Goal: Task Accomplishment & Management: Manage account settings

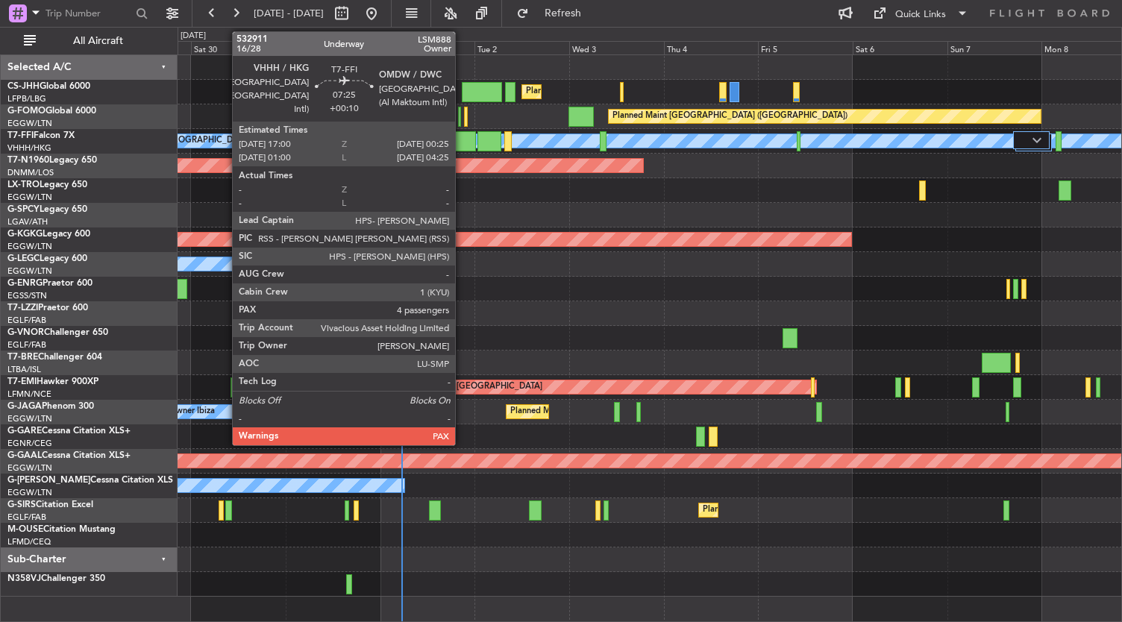
click at [463, 137] on div at bounding box center [461, 141] width 30 height 20
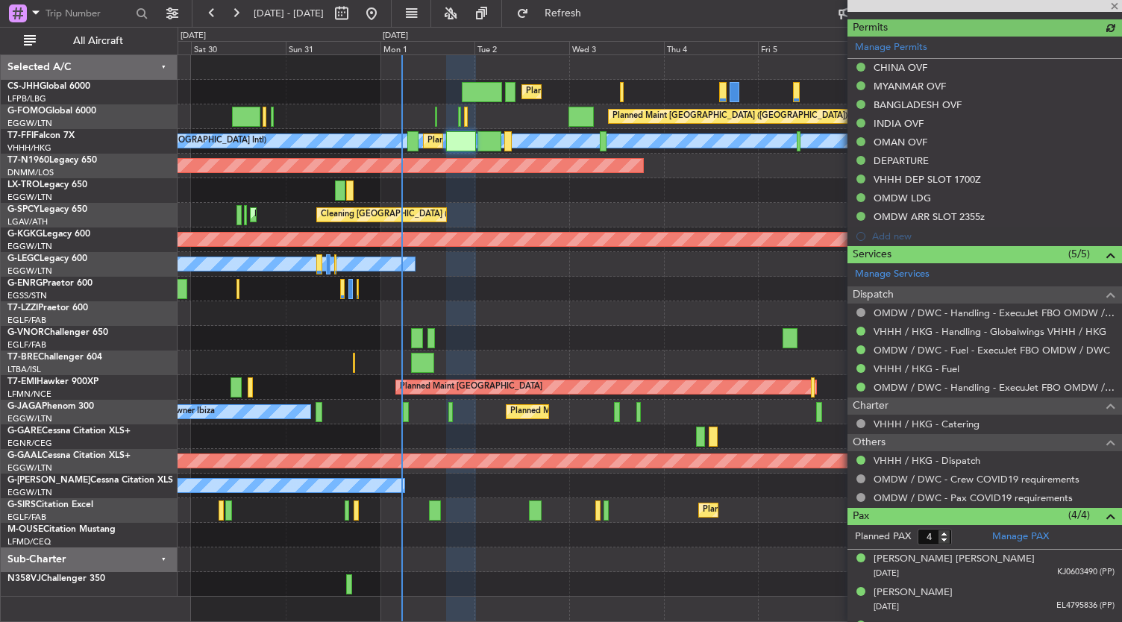
scroll to position [558, 0]
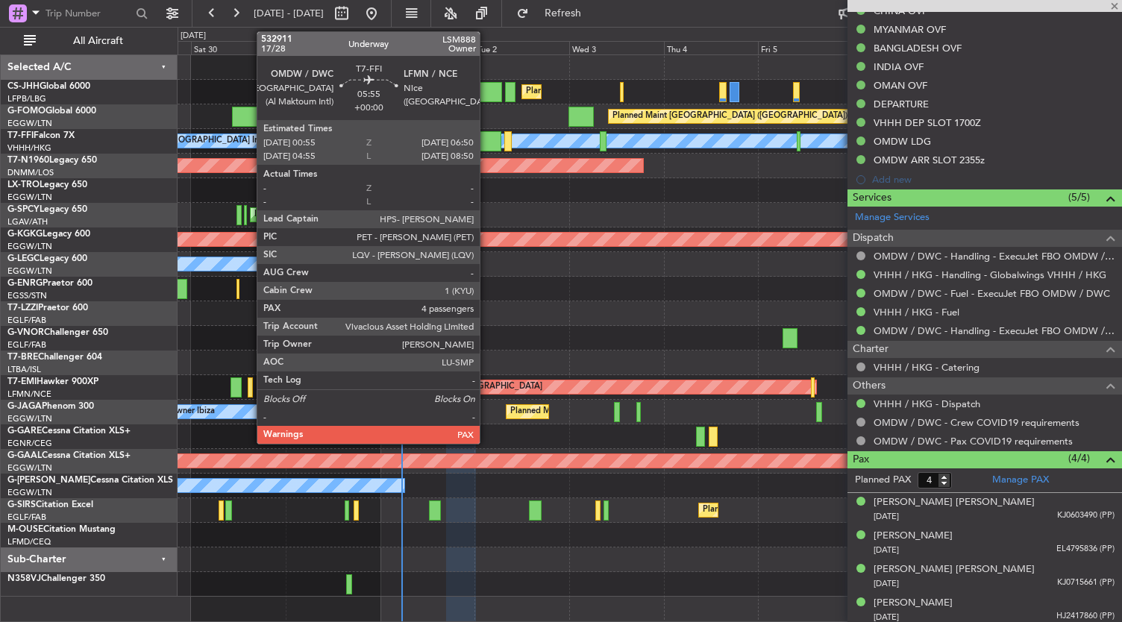
click at [488, 138] on div at bounding box center [490, 141] width 24 height 20
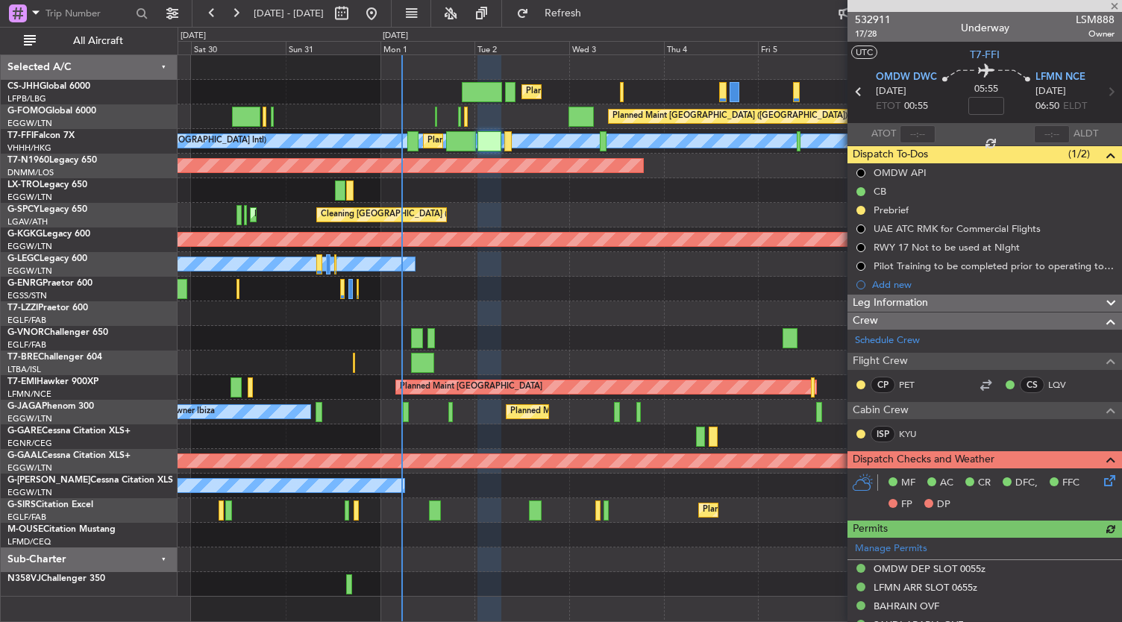
scroll to position [521, 0]
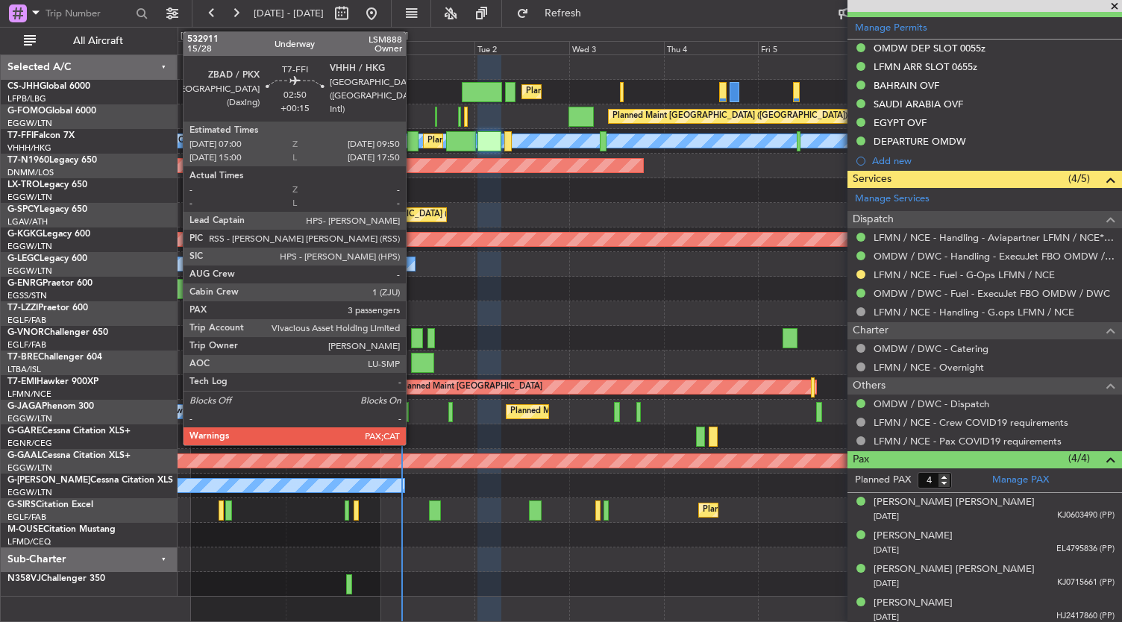
click at [413, 141] on div at bounding box center [412, 141] width 11 height 20
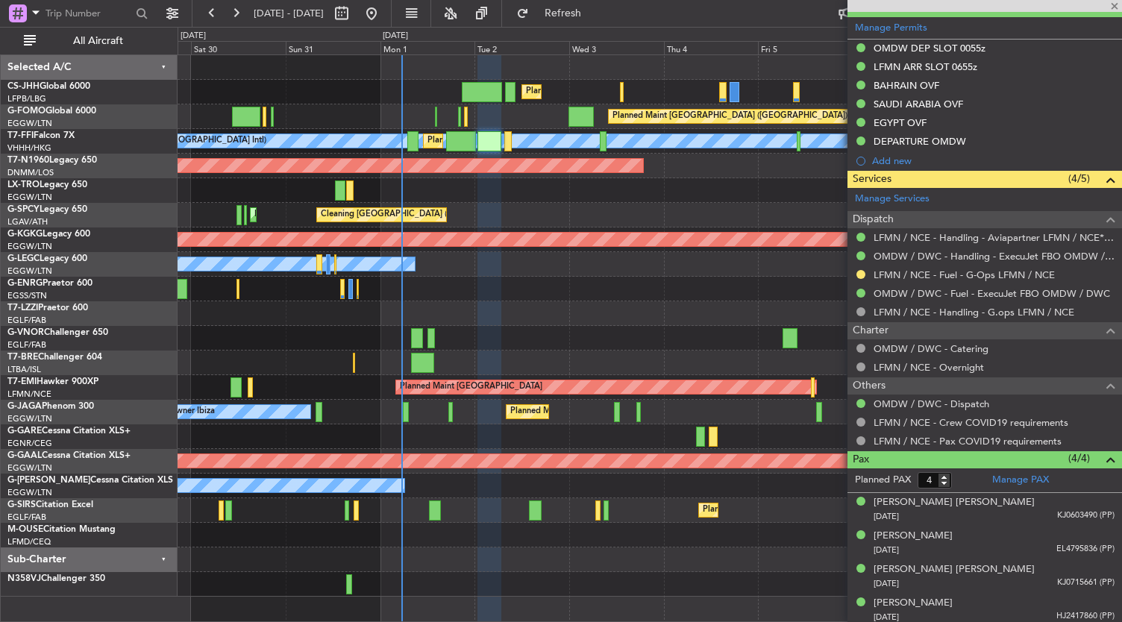
type input "+00:15"
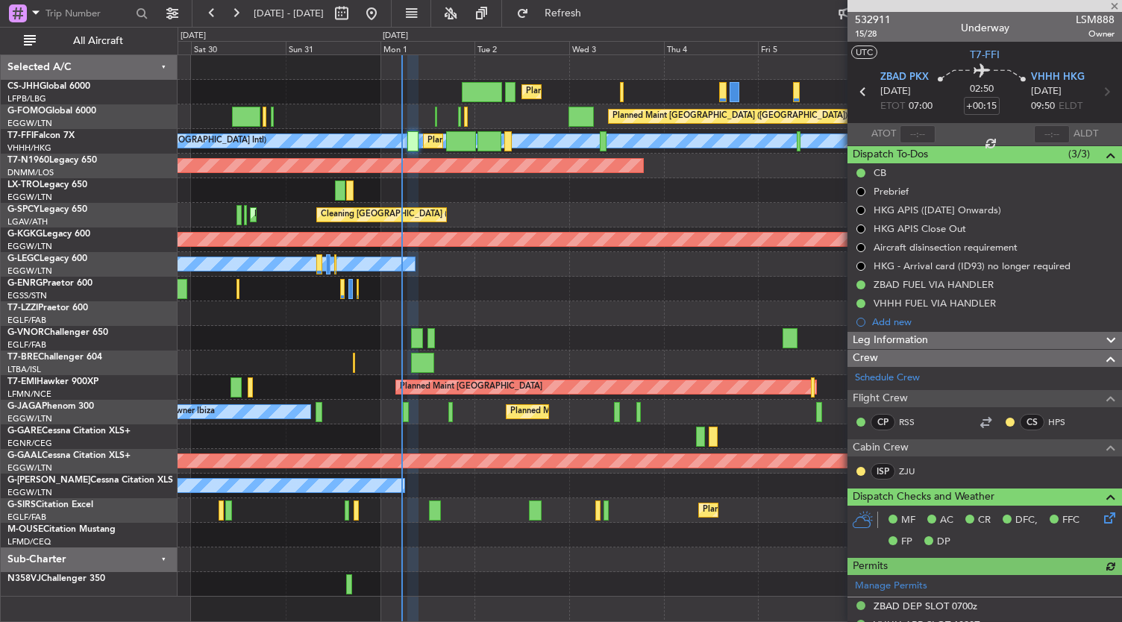
scroll to position [525, 0]
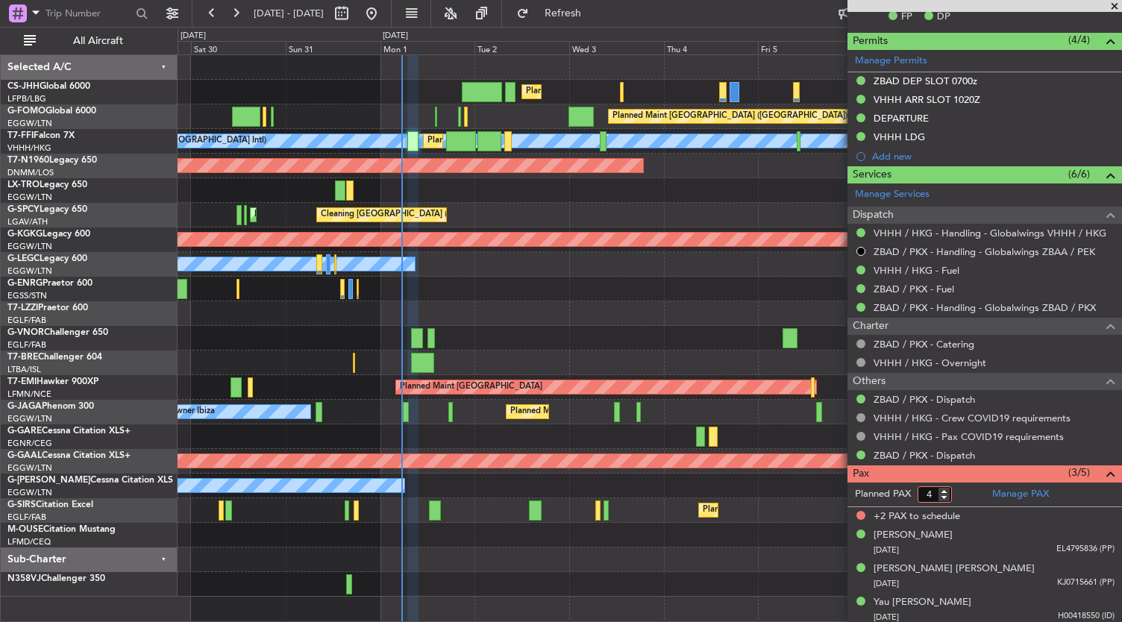
click at [943, 493] on input "4" at bounding box center [935, 495] width 34 height 16
type input "3"
click at [943, 493] on input "3" at bounding box center [935, 495] width 34 height 16
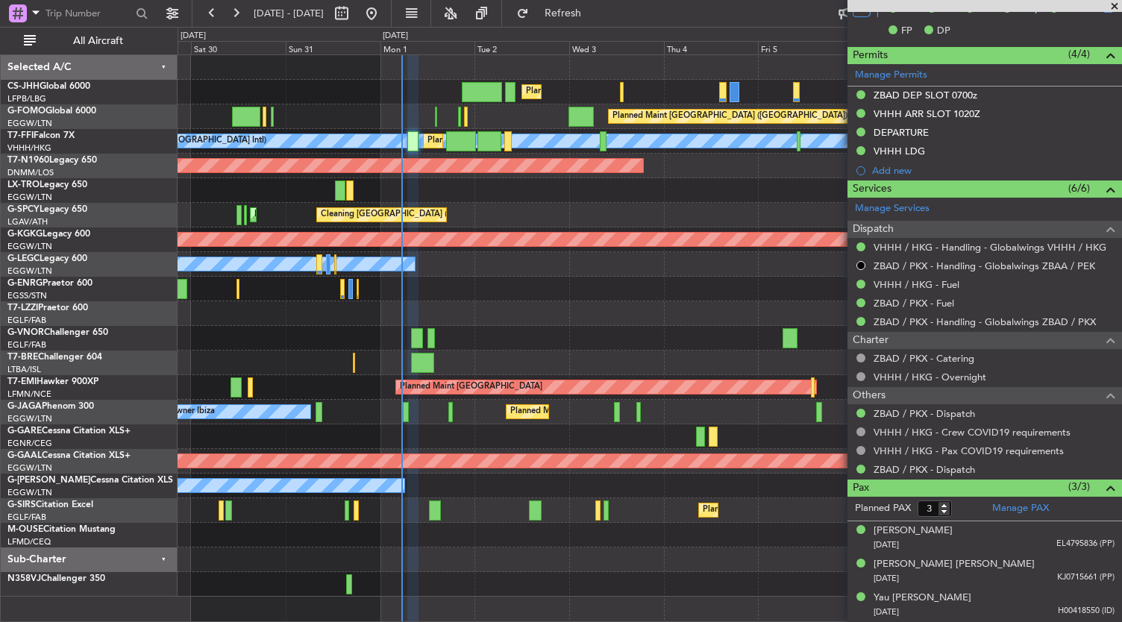
scroll to position [506, 0]
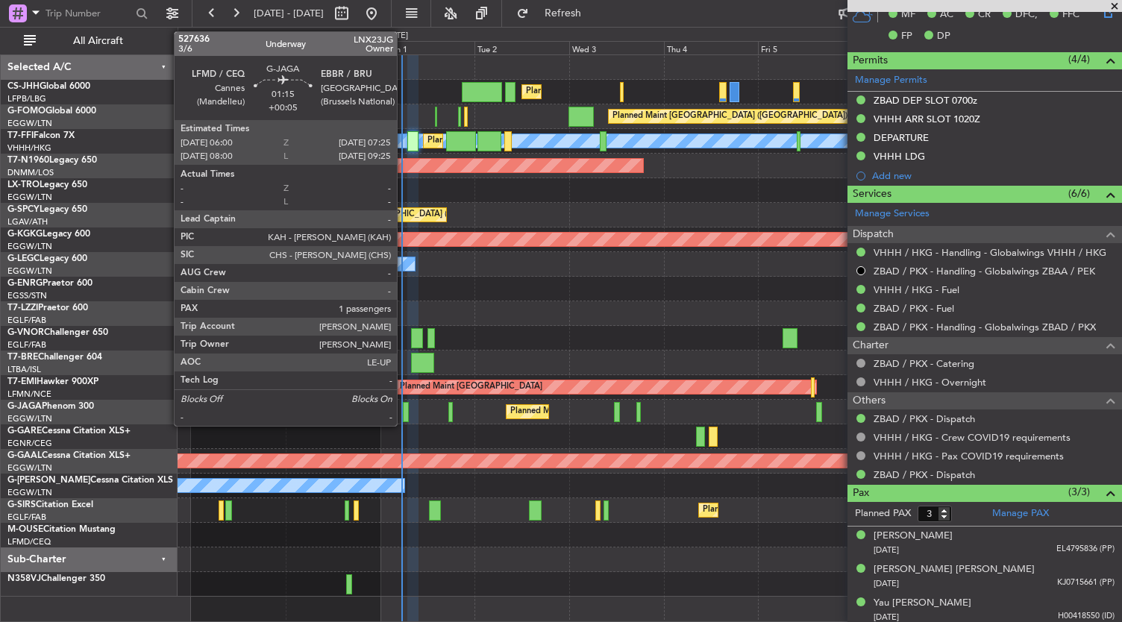
click at [404, 411] on div at bounding box center [406, 412] width 6 height 20
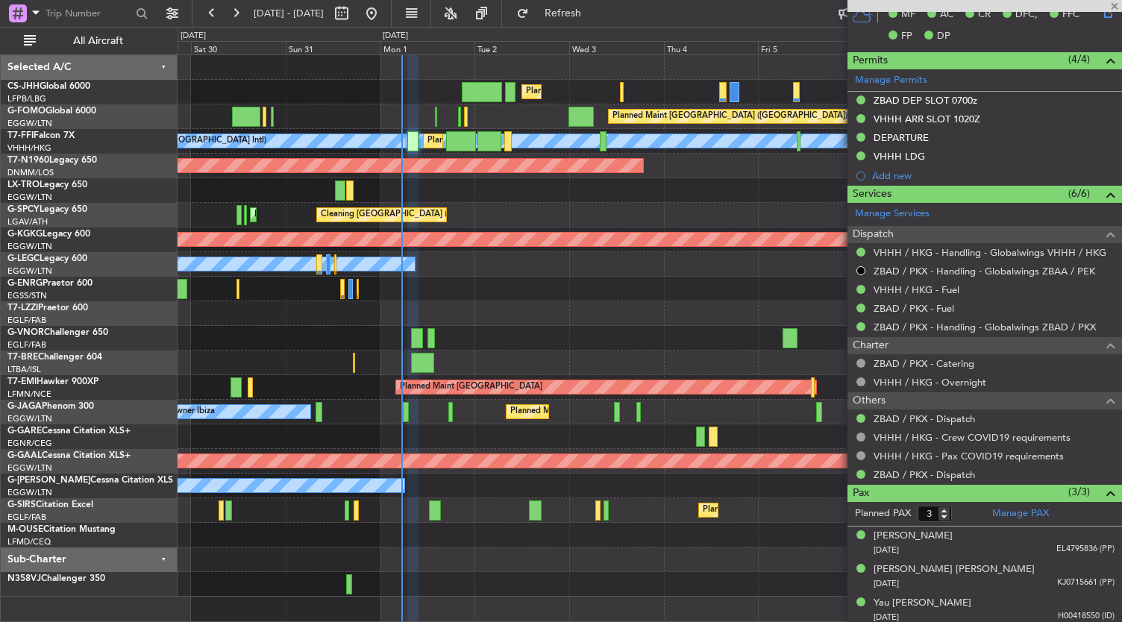
click at [404, 411] on div at bounding box center [406, 412] width 6 height 20
type input "+00:05"
type input "1"
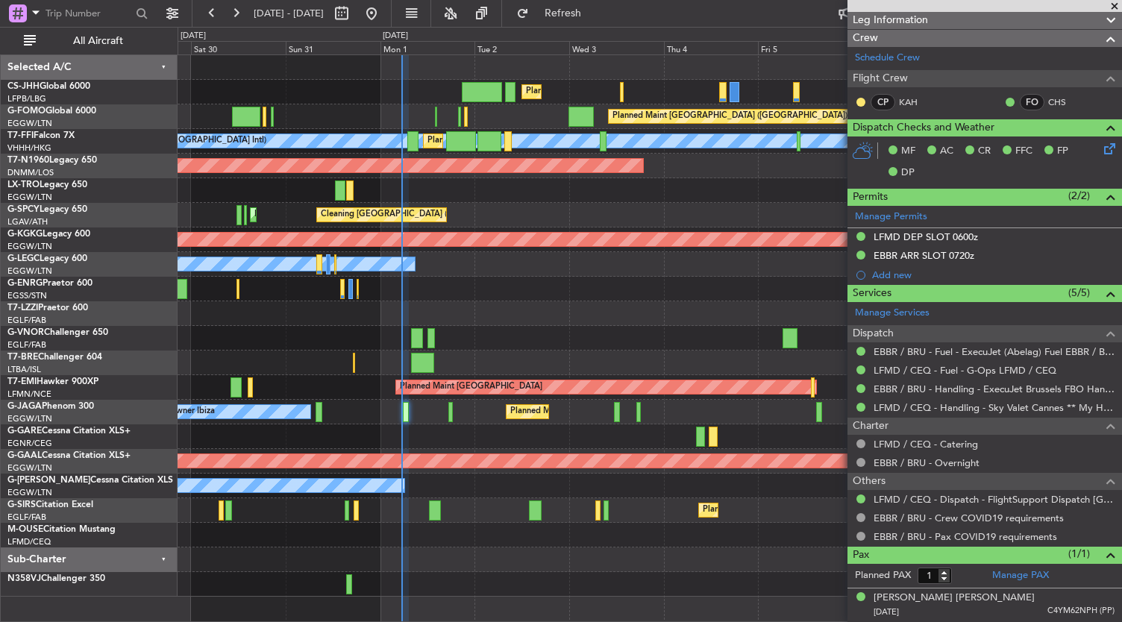
scroll to position [0, 0]
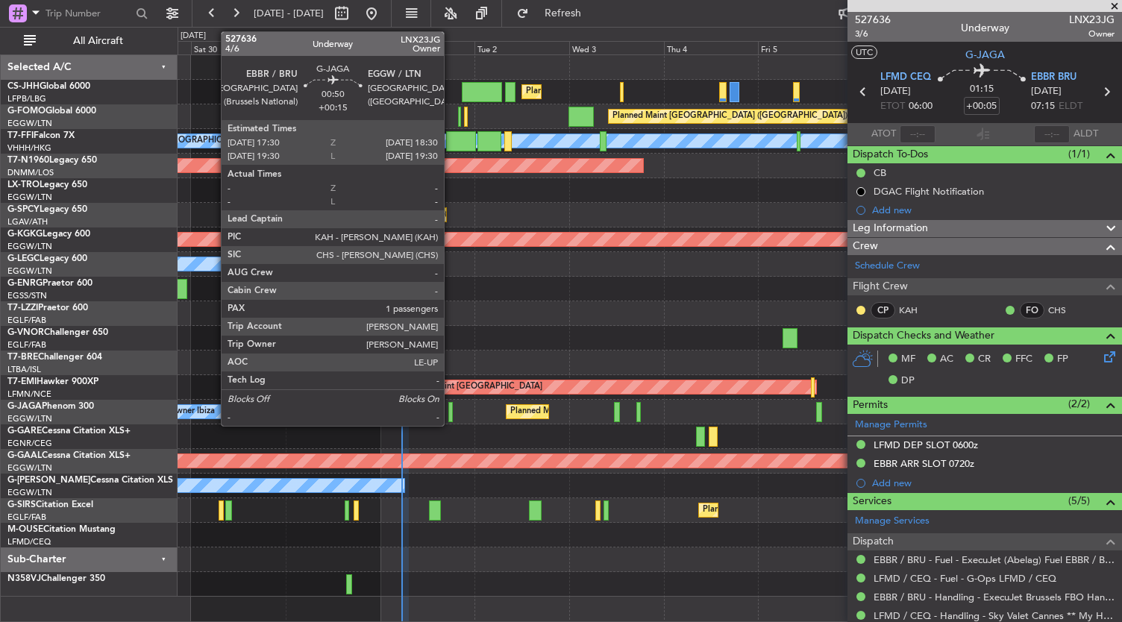
click at [451, 411] on div at bounding box center [450, 412] width 4 height 20
click at [451, 414] on div at bounding box center [450, 412] width 4 height 20
click at [452, 409] on div "Planned Maint [GEOGRAPHIC_DATA] ([GEOGRAPHIC_DATA]) Owner Ibiza" at bounding box center [650, 412] width 945 height 25
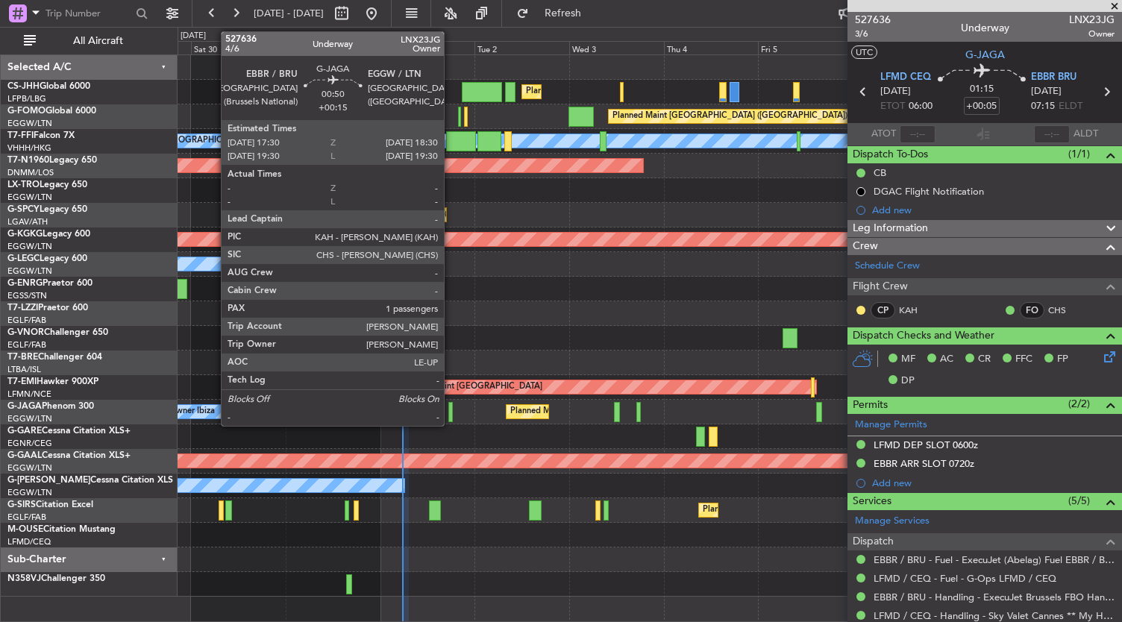
click at [451, 413] on div at bounding box center [450, 412] width 4 height 20
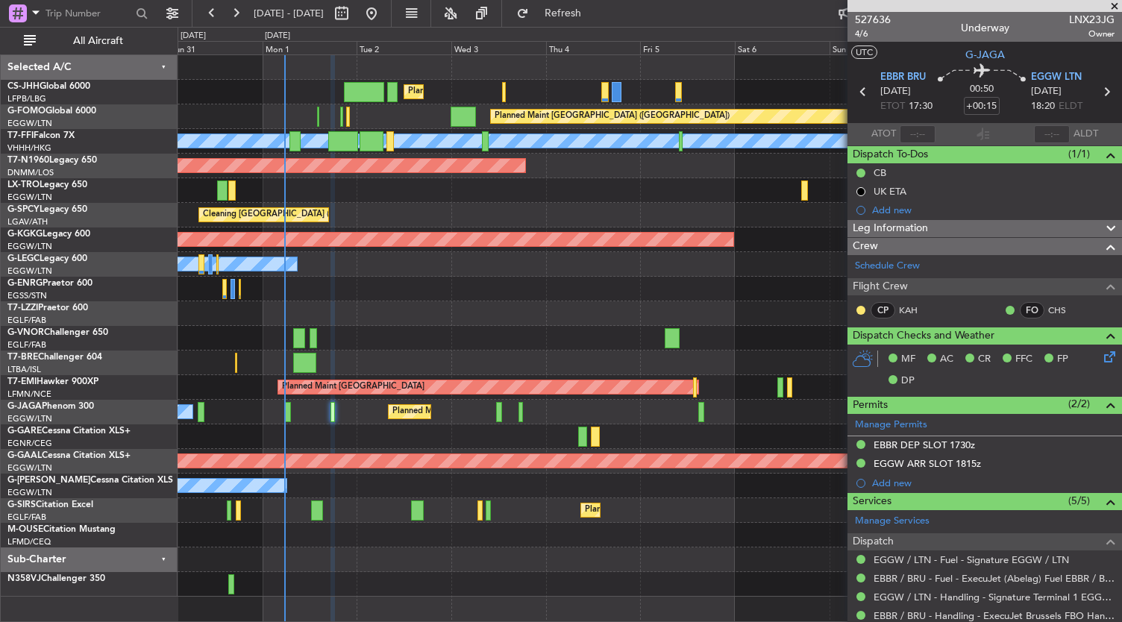
click at [389, 349] on div "Planned Maint [GEOGRAPHIC_DATA] ([GEOGRAPHIC_DATA]) Planned Maint [GEOGRAPHIC_D…" at bounding box center [650, 326] width 945 height 542
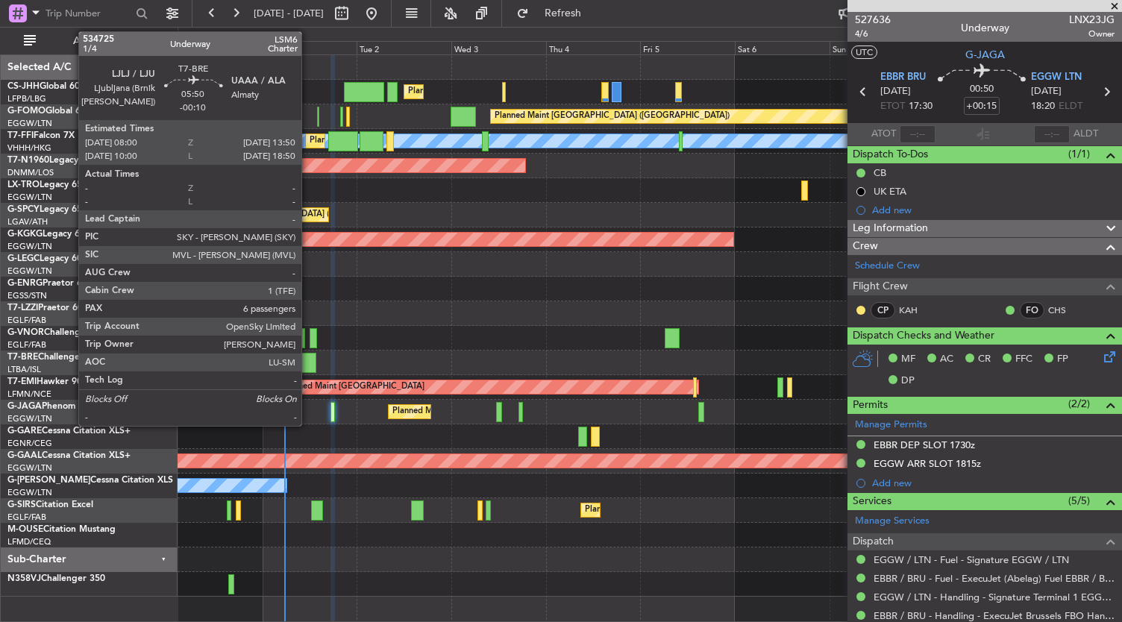
click at [309, 360] on div at bounding box center [304, 363] width 23 height 20
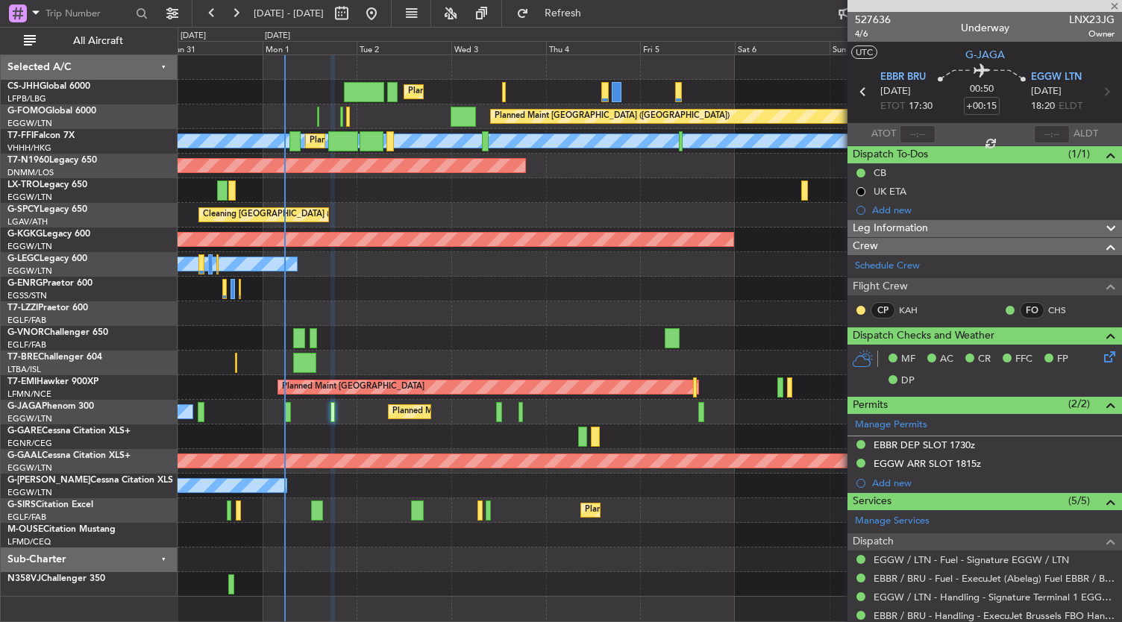
type input "-00:10"
type input "6"
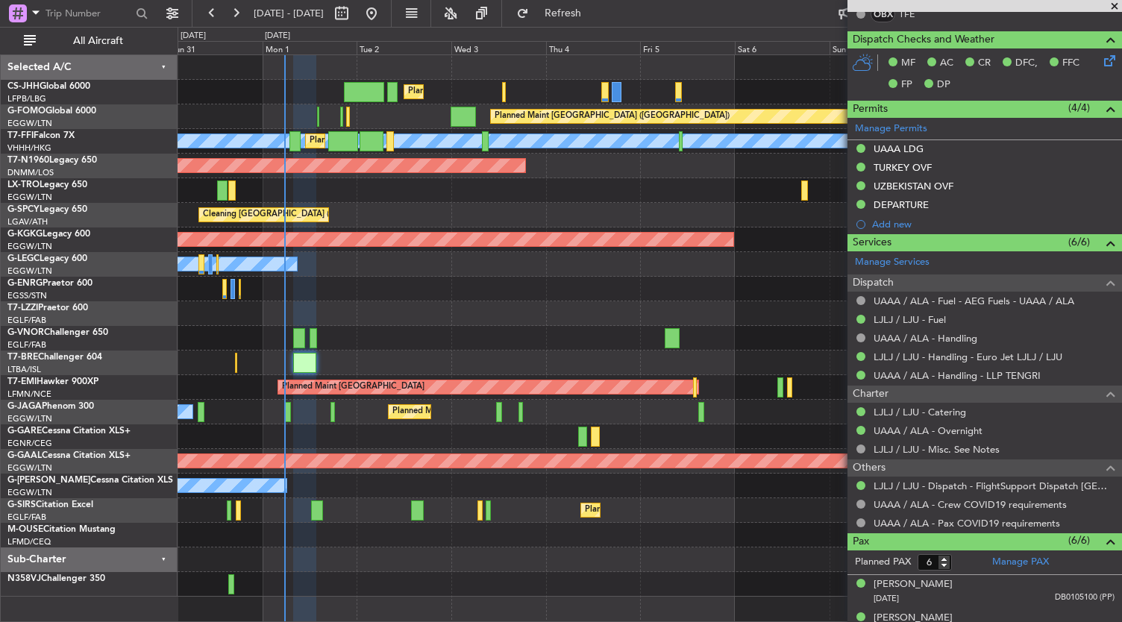
scroll to position [491, 0]
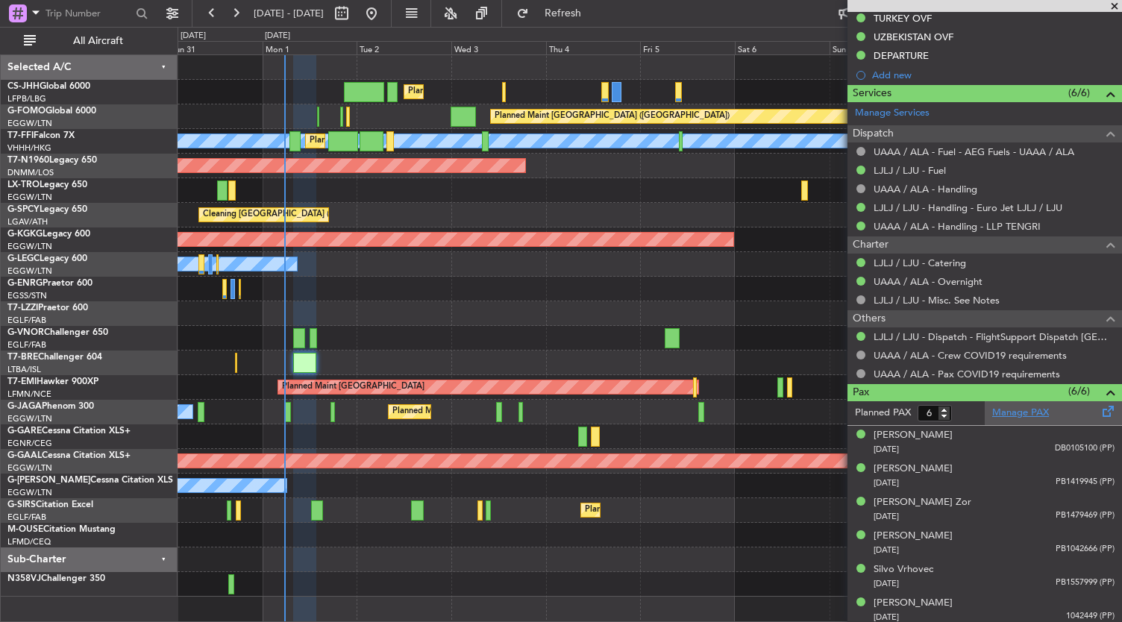
click at [995, 407] on link "Manage PAX" at bounding box center [1021, 413] width 57 height 15
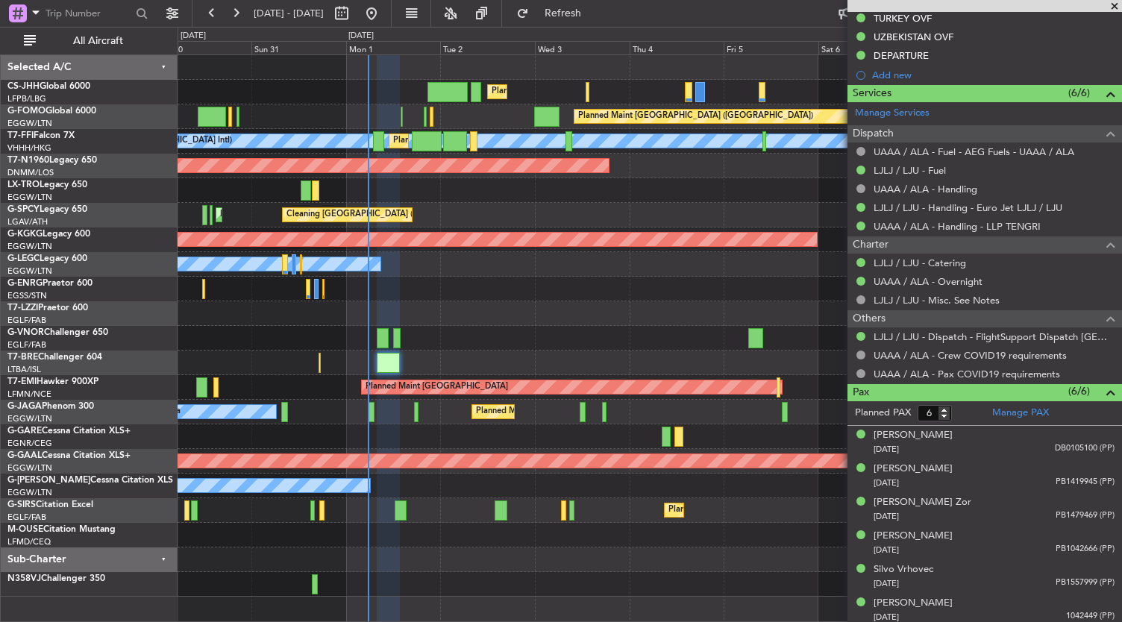
click at [509, 211] on div "Planned Maint [GEOGRAPHIC_DATA] ([GEOGRAPHIC_DATA]) Planned Maint [GEOGRAPHIC_D…" at bounding box center [650, 326] width 945 height 542
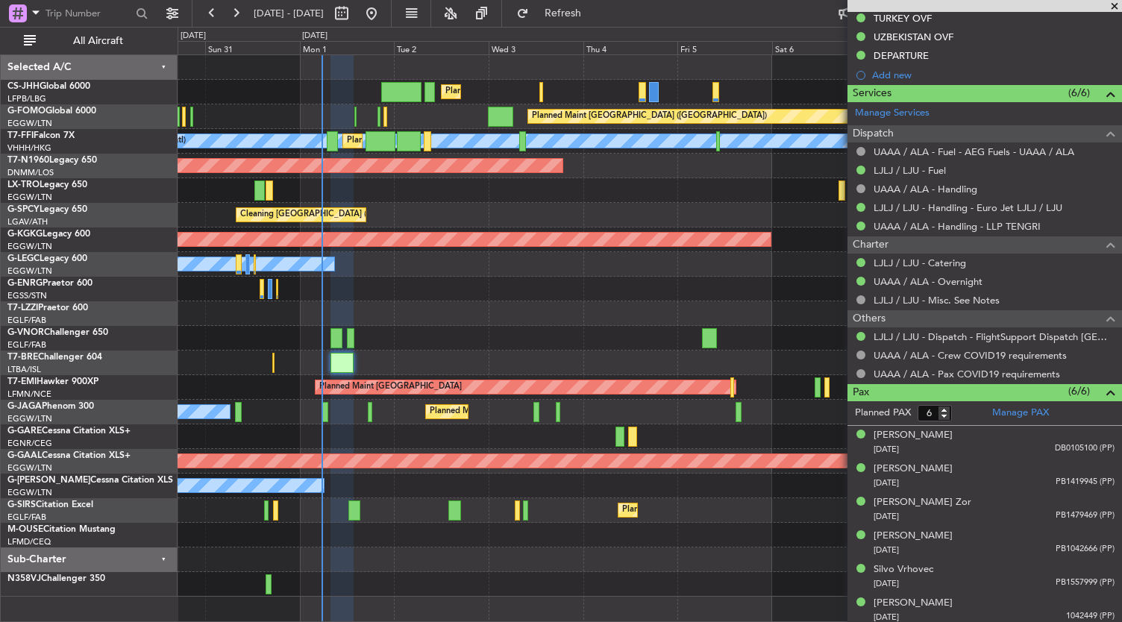
click at [497, 560] on div at bounding box center [650, 560] width 945 height 25
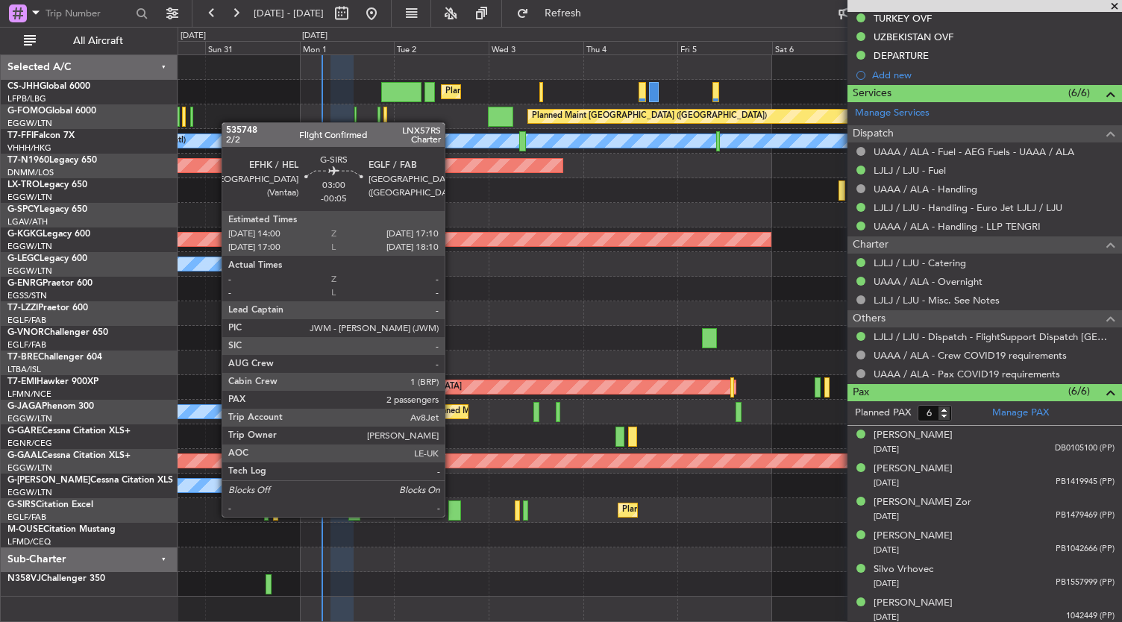
click at [452, 516] on div at bounding box center [454, 511] width 13 height 20
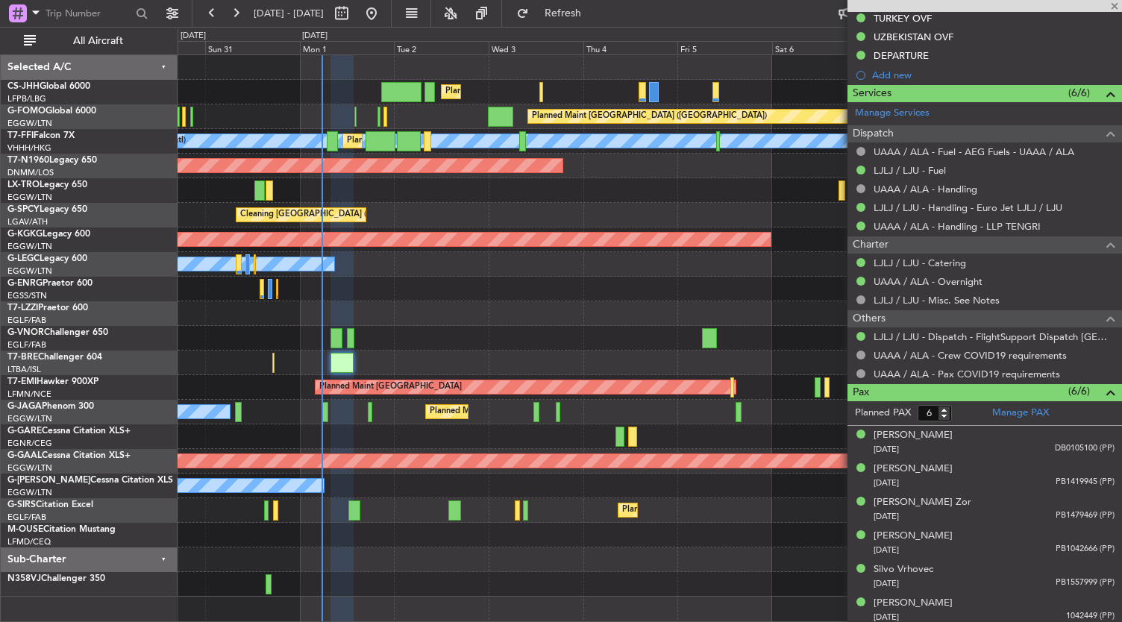
type input "-00:05"
type input "2"
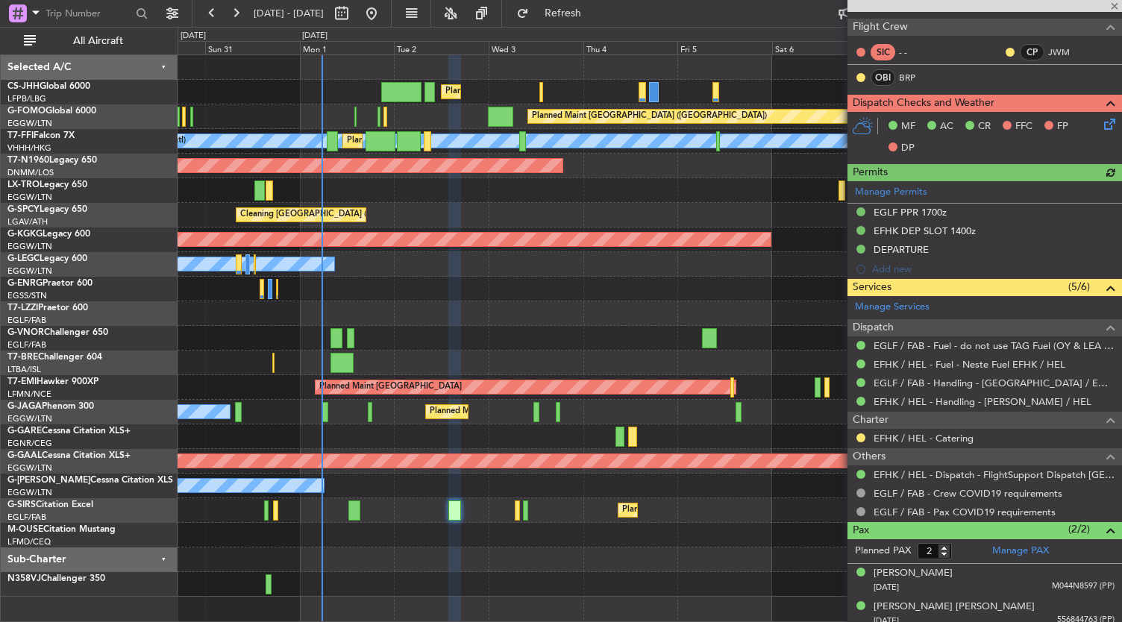
scroll to position [279, 0]
click at [924, 434] on link "EFHK / HEL - Catering" at bounding box center [924, 437] width 100 height 13
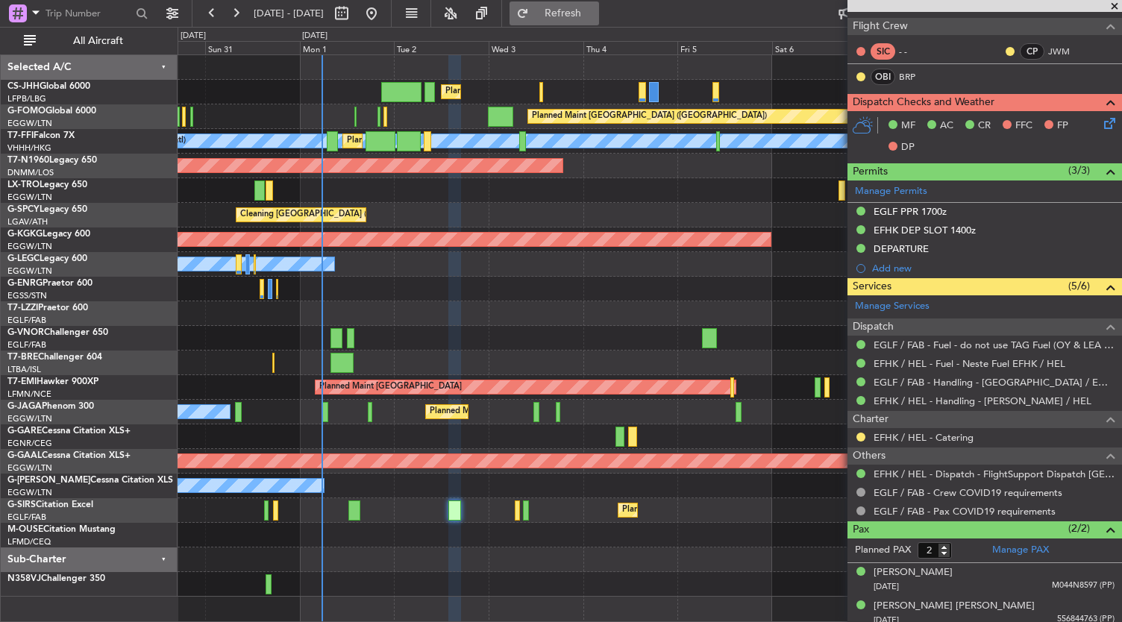
click at [598, 5] on button "Refresh" at bounding box center [555, 13] width 90 height 24
click at [861, 434] on button at bounding box center [861, 437] width 9 height 9
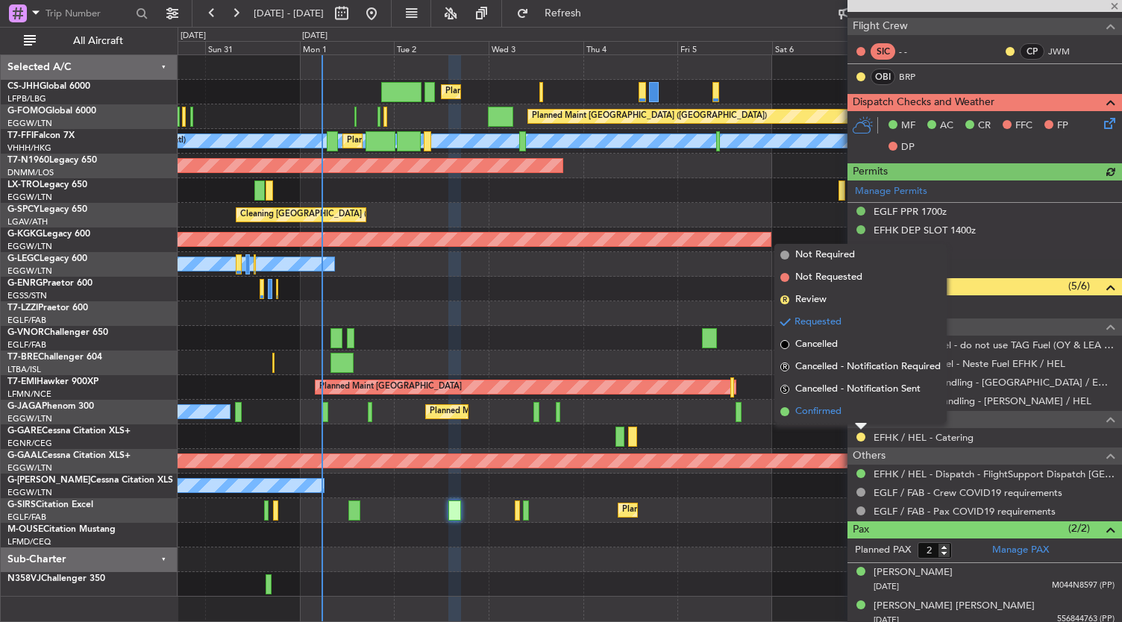
click at [820, 413] on span "Confirmed" at bounding box center [818, 411] width 46 height 15
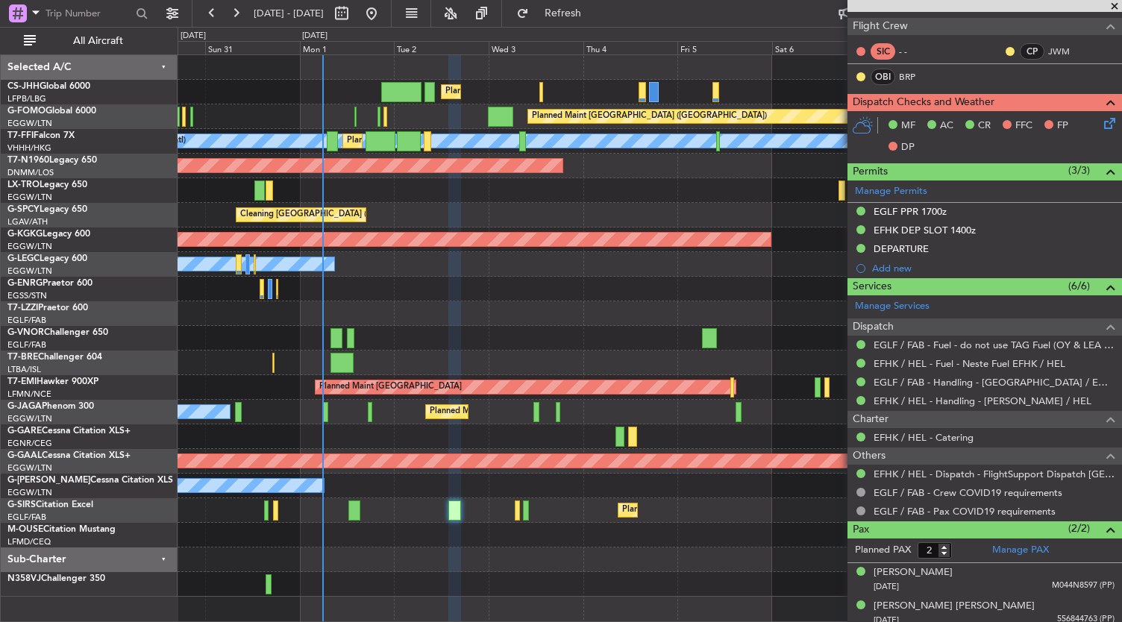
click at [551, 296] on div at bounding box center [650, 289] width 945 height 25
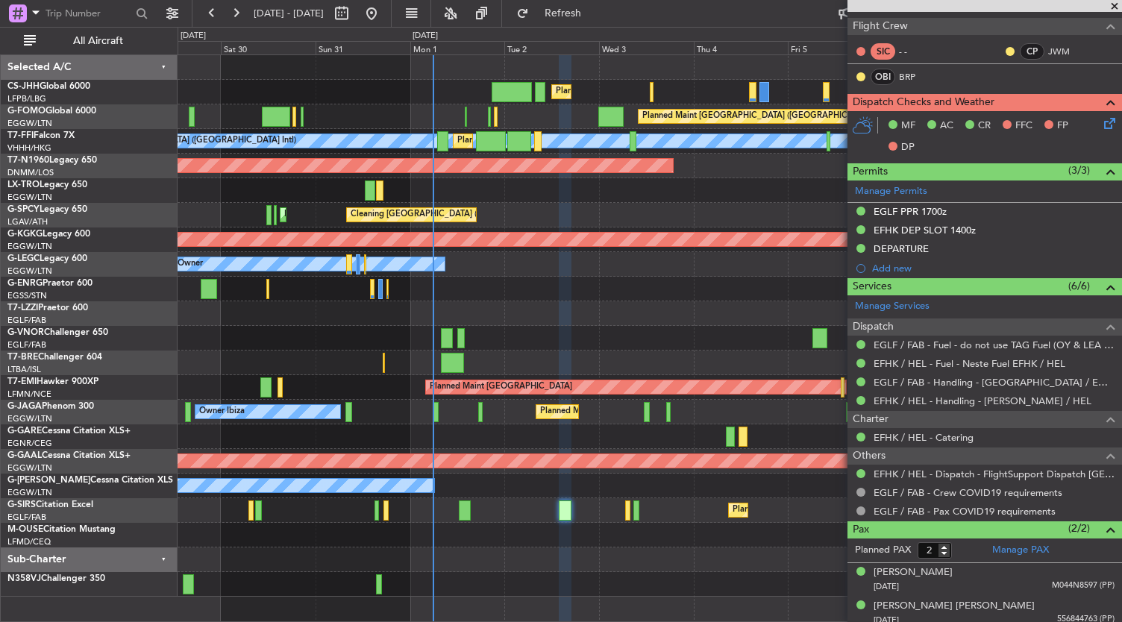
click at [645, 310] on div "Planned Maint [GEOGRAPHIC_DATA] ([GEOGRAPHIC_DATA]) Planned Maint [GEOGRAPHIC_D…" at bounding box center [650, 326] width 945 height 542
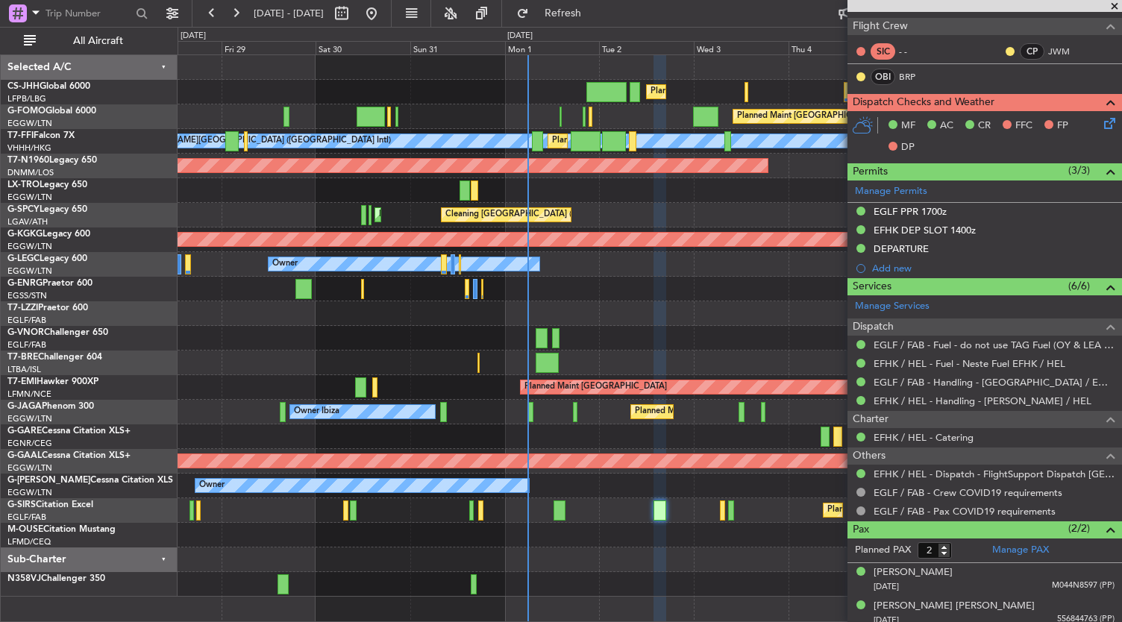
click at [568, 519] on div "Planned Maint [GEOGRAPHIC_DATA] ([GEOGRAPHIC_DATA]) Planned Maint [GEOGRAPHIC_D…" at bounding box center [650, 326] width 945 height 542
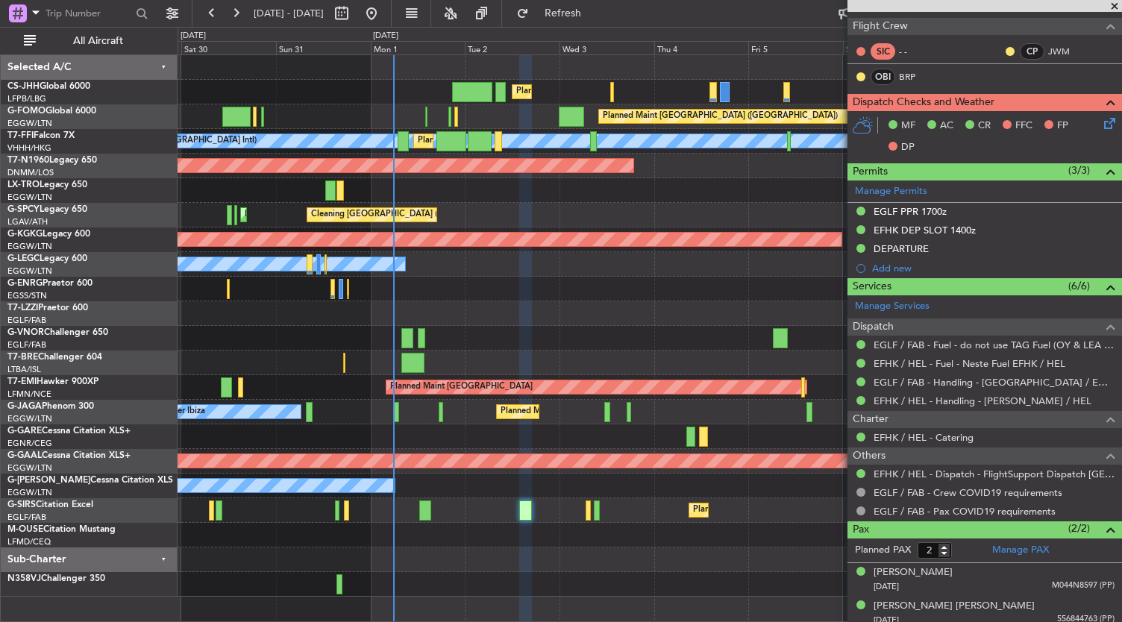
click at [566, 548] on div at bounding box center [650, 560] width 945 height 25
click at [531, 543] on div at bounding box center [650, 535] width 945 height 25
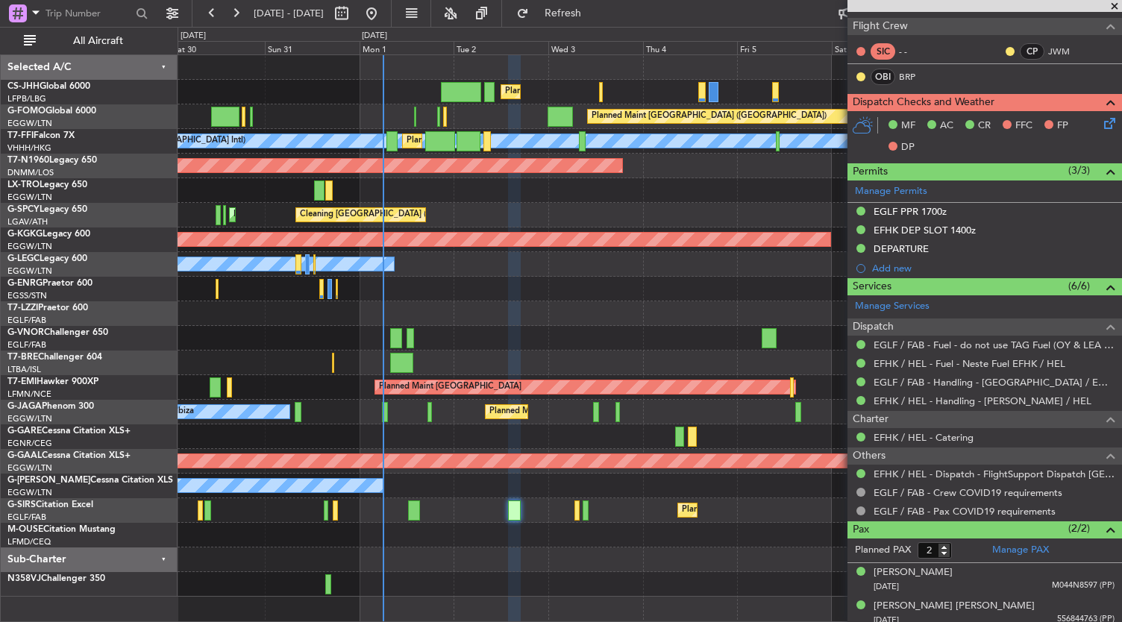
click at [499, 308] on div "Planned Maint [GEOGRAPHIC_DATA] ([GEOGRAPHIC_DATA]) Planned Maint [GEOGRAPHIC_D…" at bounding box center [650, 326] width 945 height 542
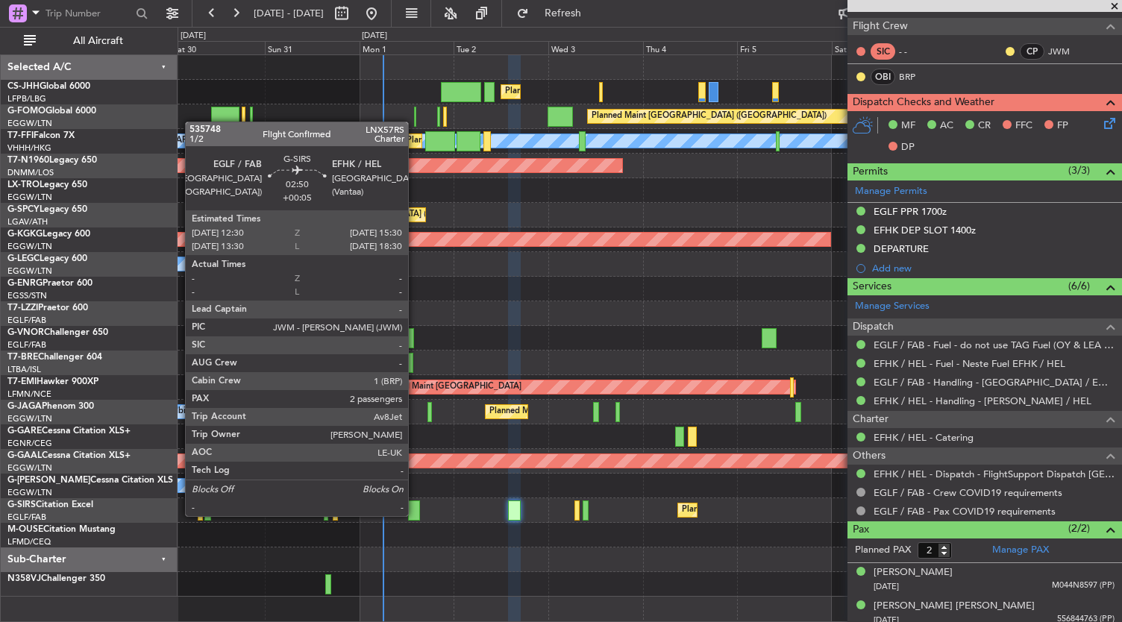
click at [416, 515] on div at bounding box center [414, 511] width 12 height 20
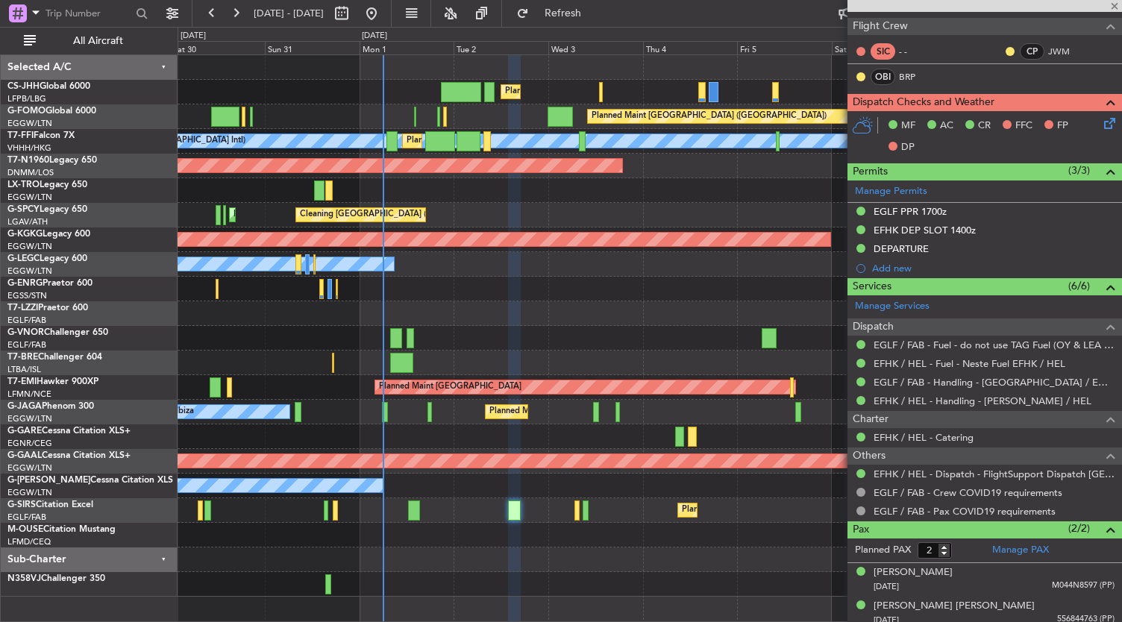
type input "+00:05"
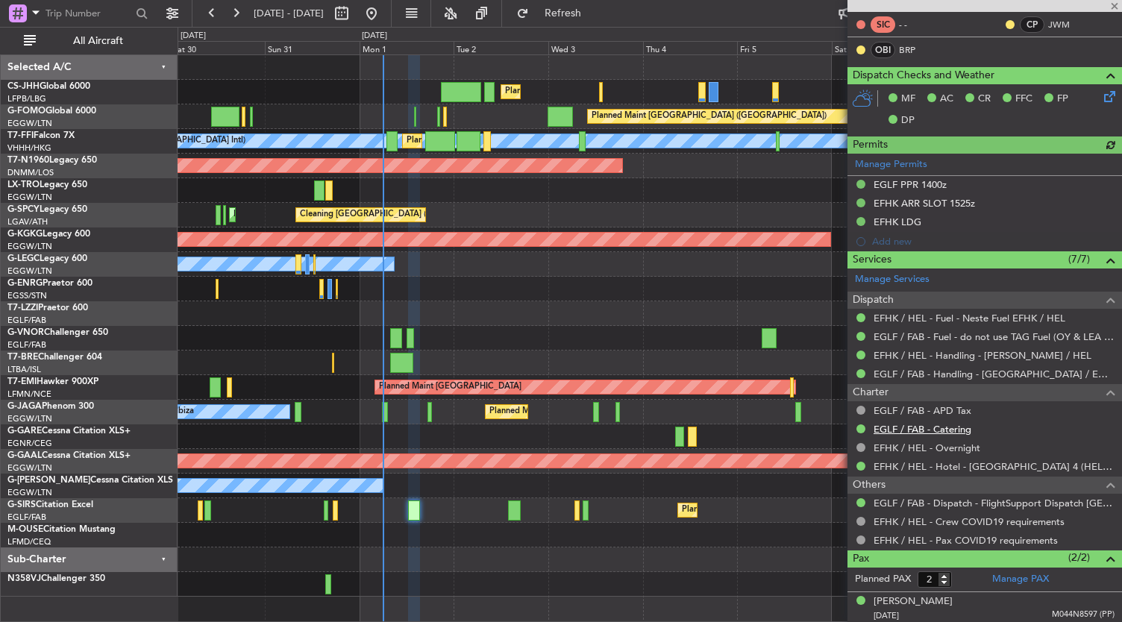
scroll to position [288, 0]
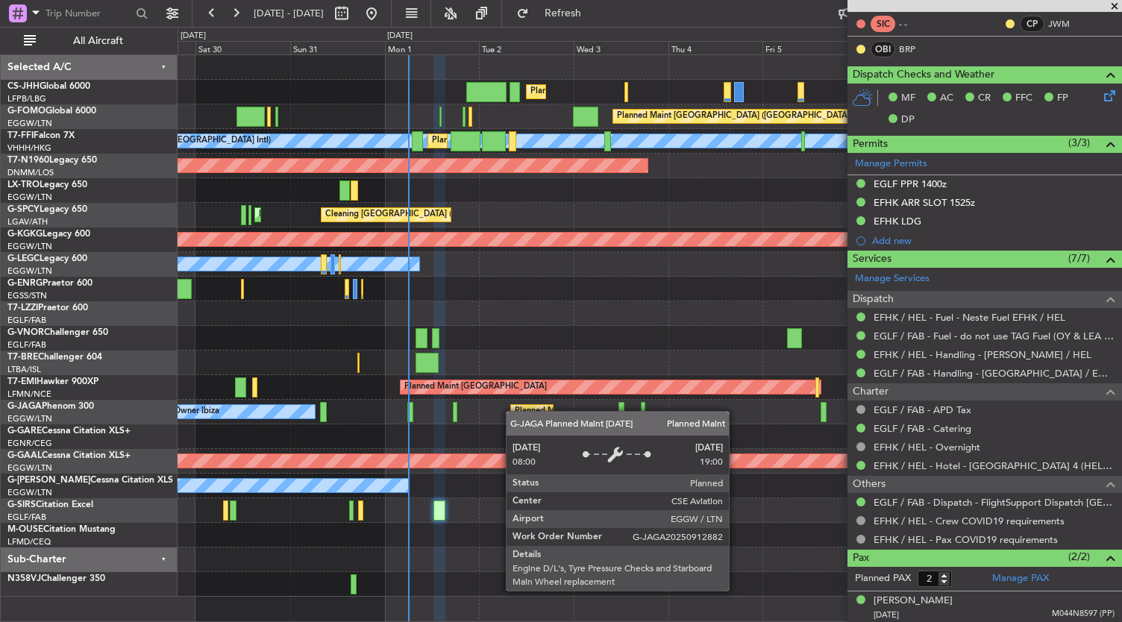
click at [513, 413] on div "Planned Maint [GEOGRAPHIC_DATA] ([GEOGRAPHIC_DATA]) Planned Maint [GEOGRAPHIC_D…" at bounding box center [650, 326] width 945 height 542
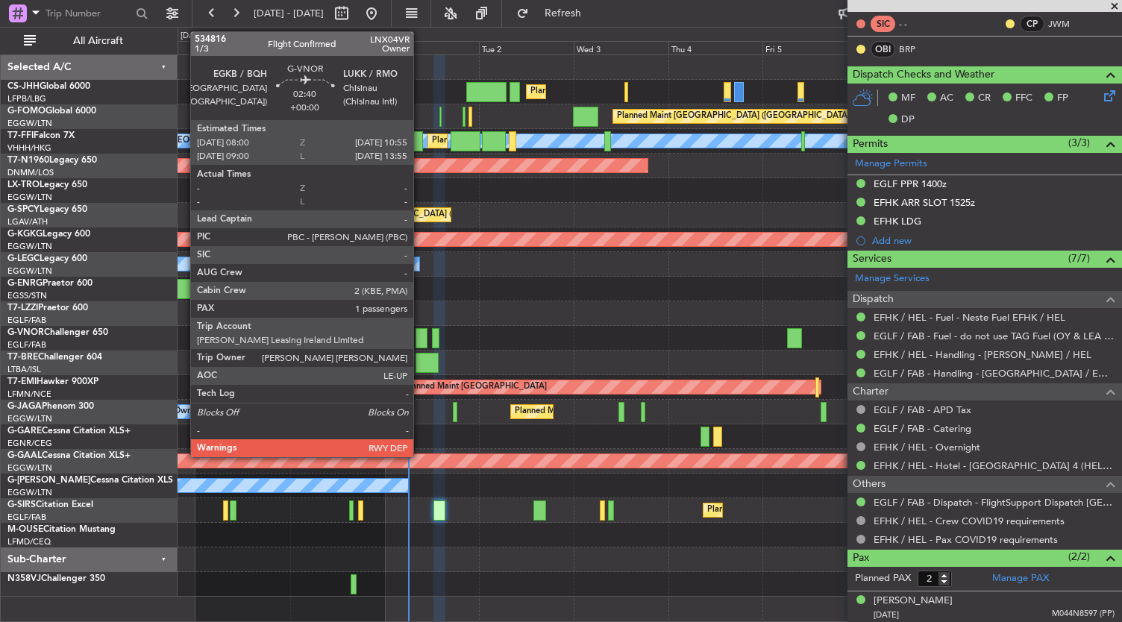
click at [421, 341] on div at bounding box center [422, 338] width 12 height 20
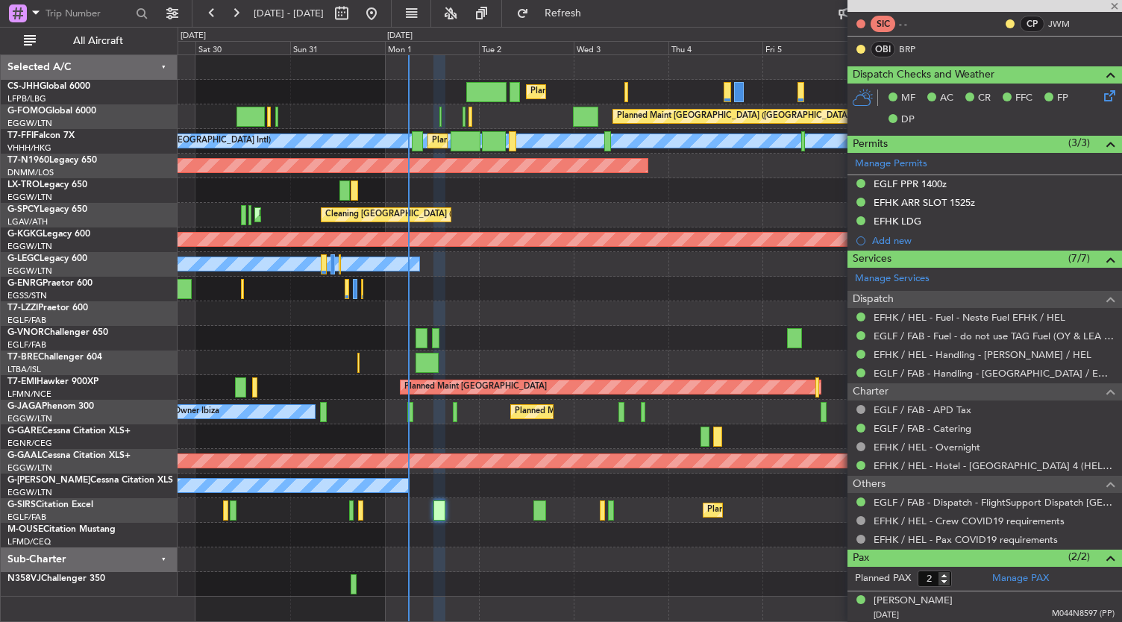
click at [491, 389] on div "Planned Maint [GEOGRAPHIC_DATA] ([GEOGRAPHIC_DATA]) Planned Maint [GEOGRAPHIC_D…" at bounding box center [650, 326] width 945 height 542
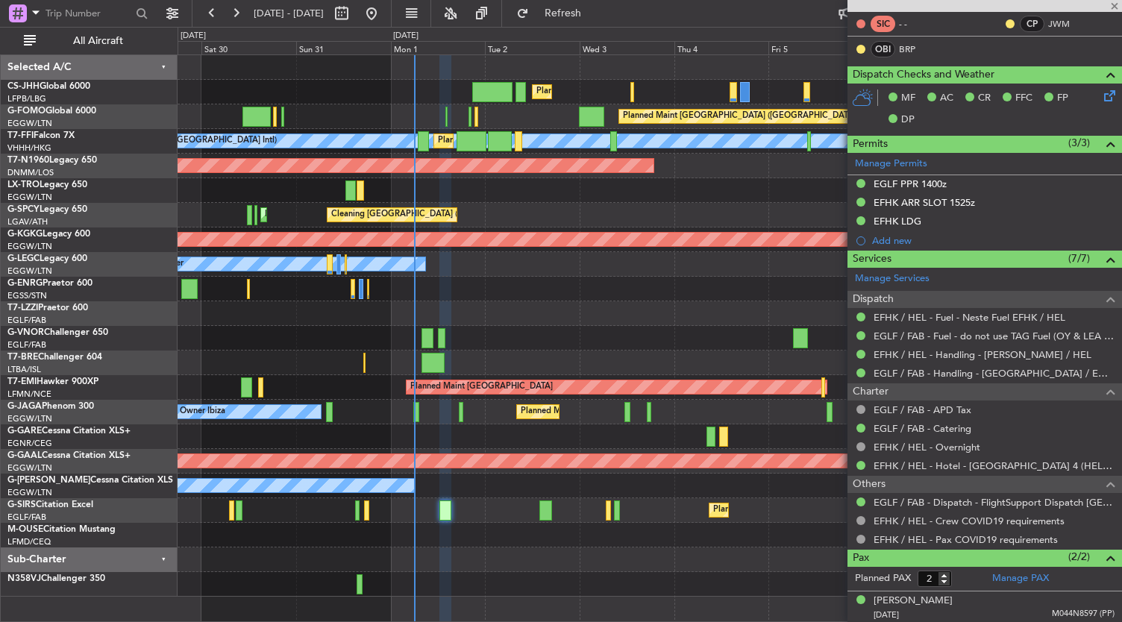
type input "1"
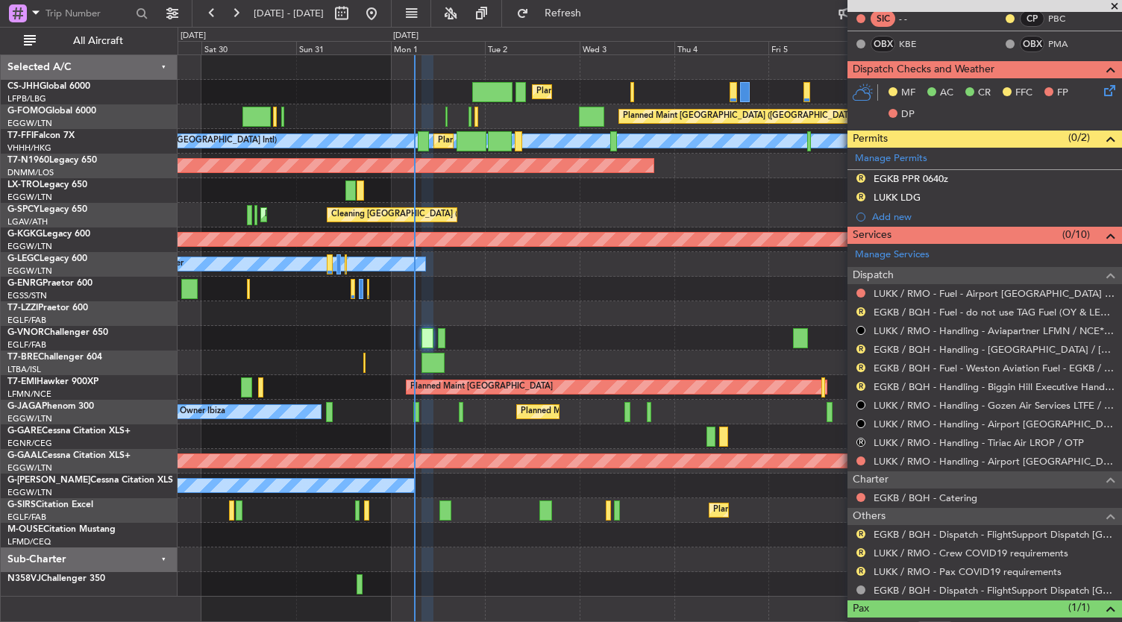
scroll to position [331, 0]
click at [479, 207] on div "Planned Maint [GEOGRAPHIC_DATA] ([GEOGRAPHIC_DATA]) Planned Maint [GEOGRAPHIC_D…" at bounding box center [650, 326] width 945 height 542
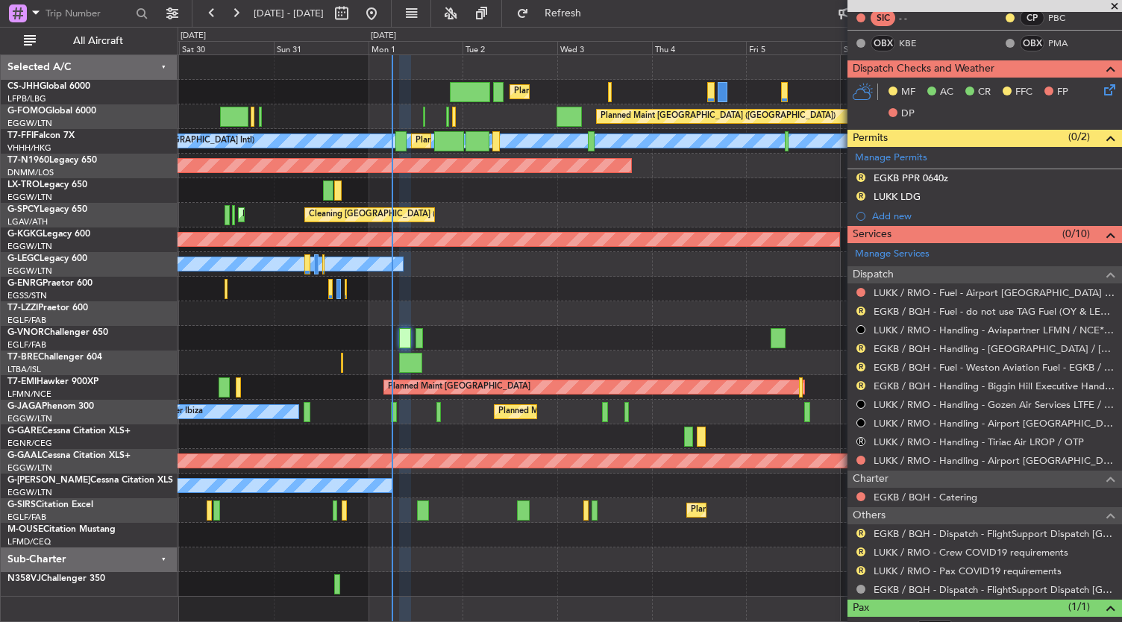
click at [503, 254] on div "Planned Maint [GEOGRAPHIC_DATA] ([GEOGRAPHIC_DATA]) Planned Maint [GEOGRAPHIC_D…" at bounding box center [650, 326] width 945 height 542
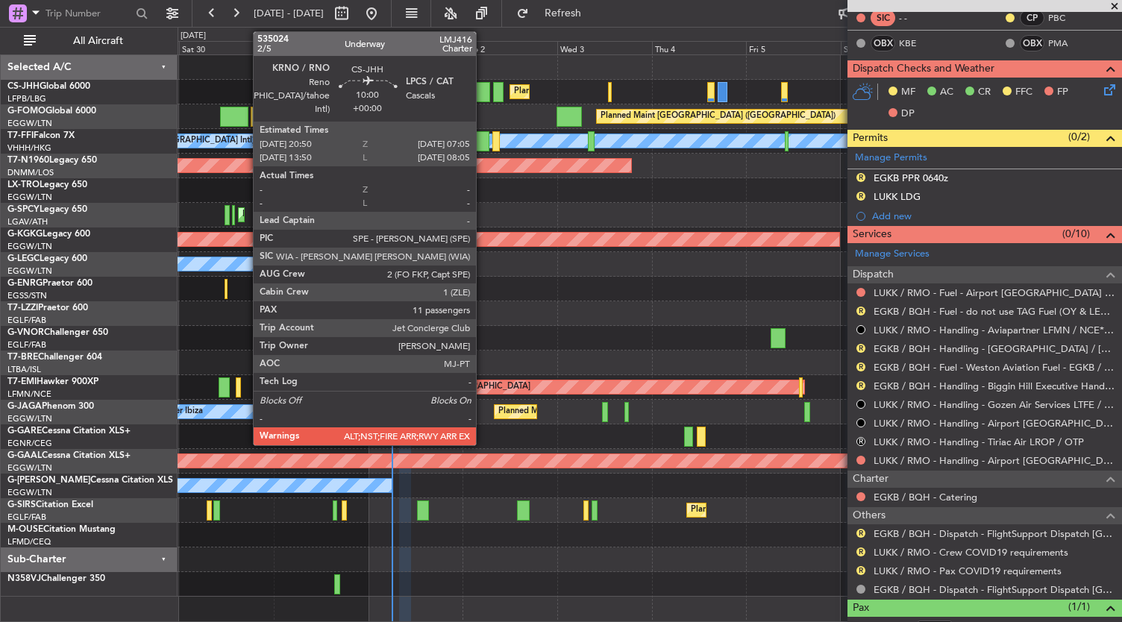
click at [484, 87] on div at bounding box center [470, 92] width 41 height 20
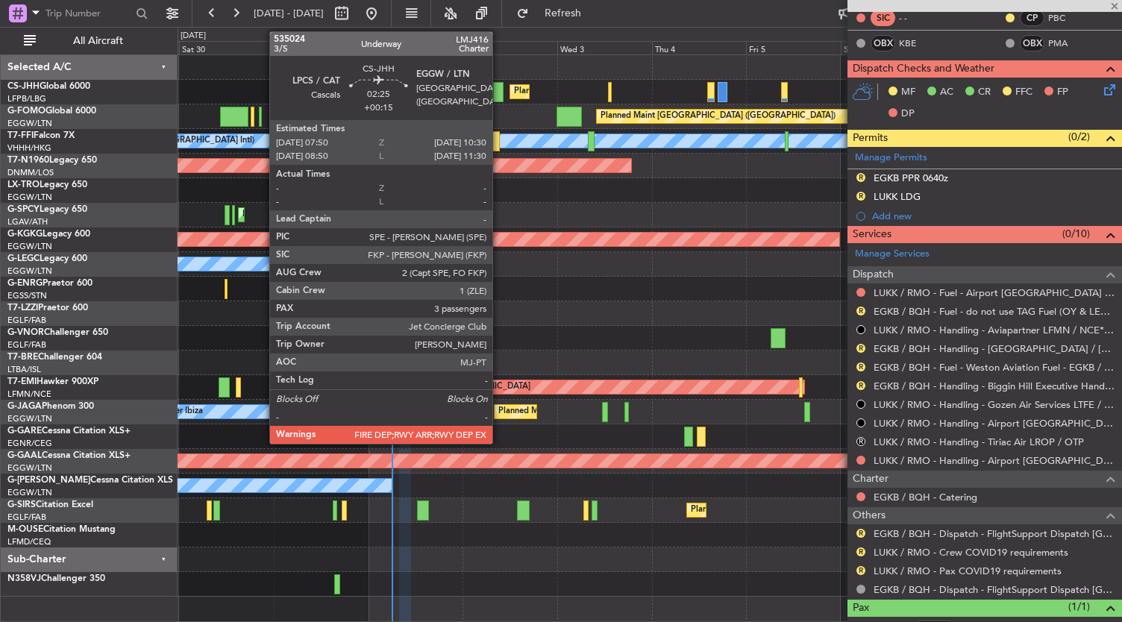
click at [500, 89] on div at bounding box center [498, 92] width 11 height 20
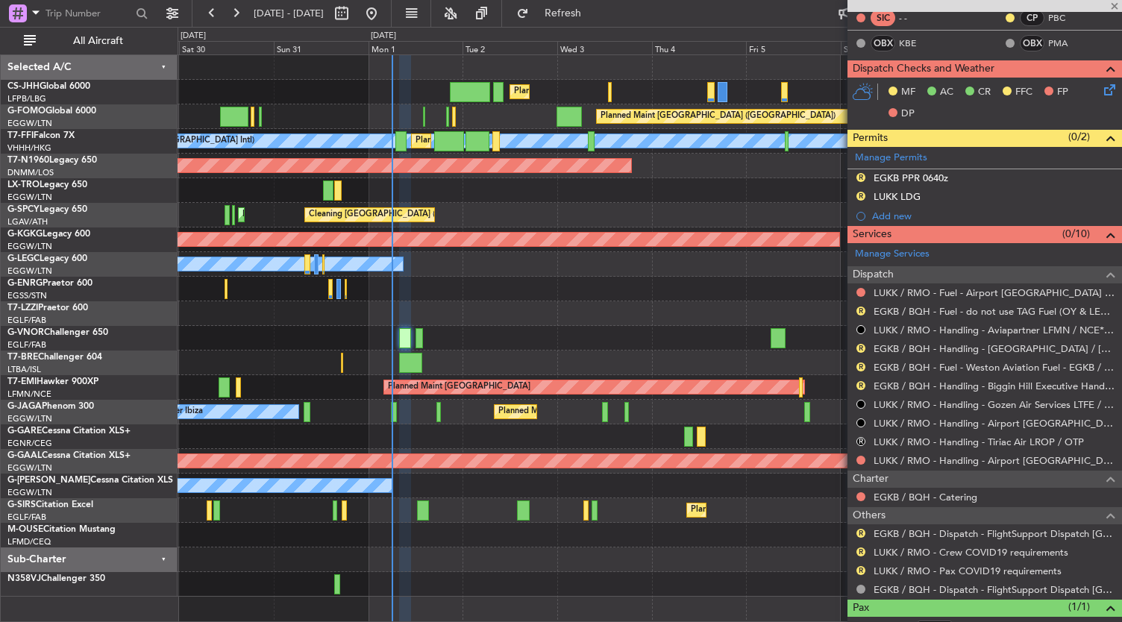
type input "+00:15"
type input "3"
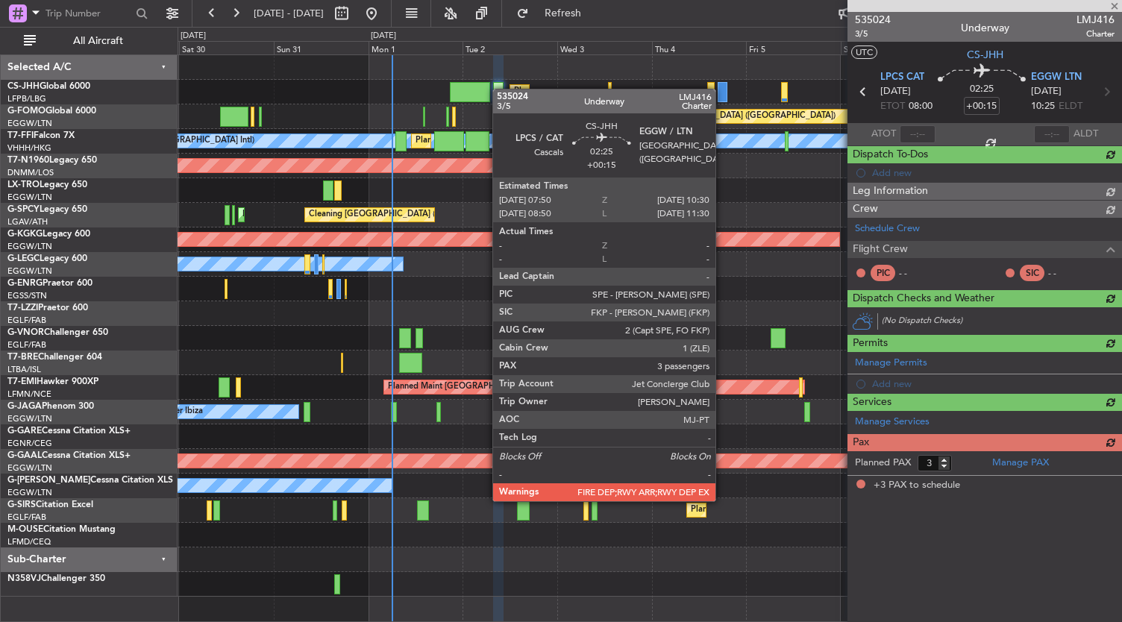
scroll to position [0, 0]
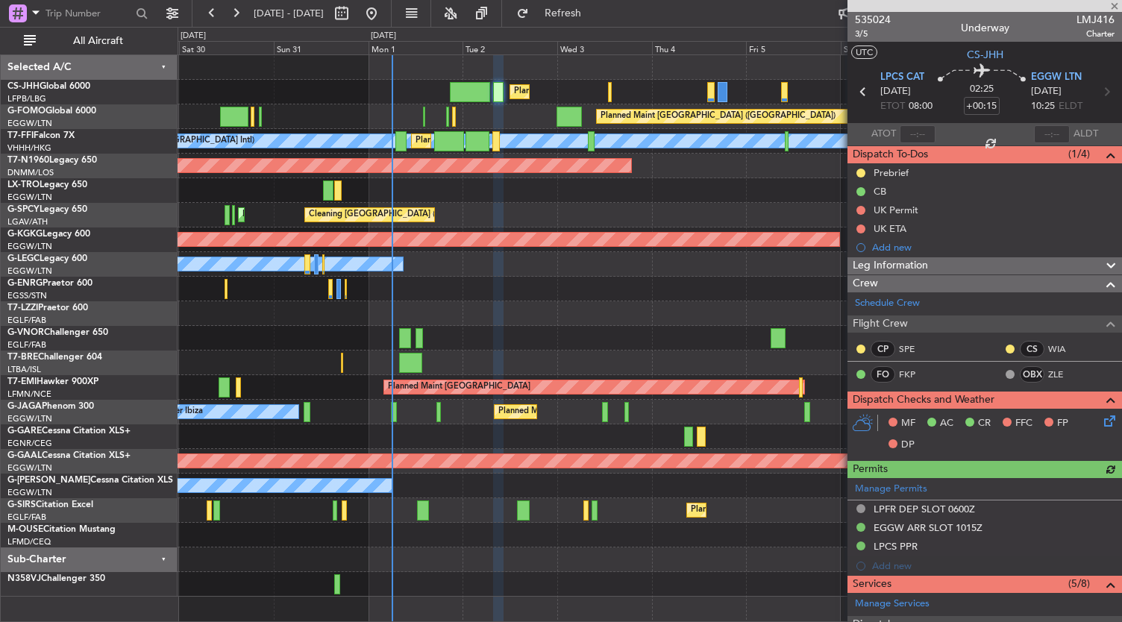
click at [710, 169] on div "Planned Maint [GEOGRAPHIC_DATA] ([GEOGRAPHIC_DATA])" at bounding box center [650, 166] width 945 height 25
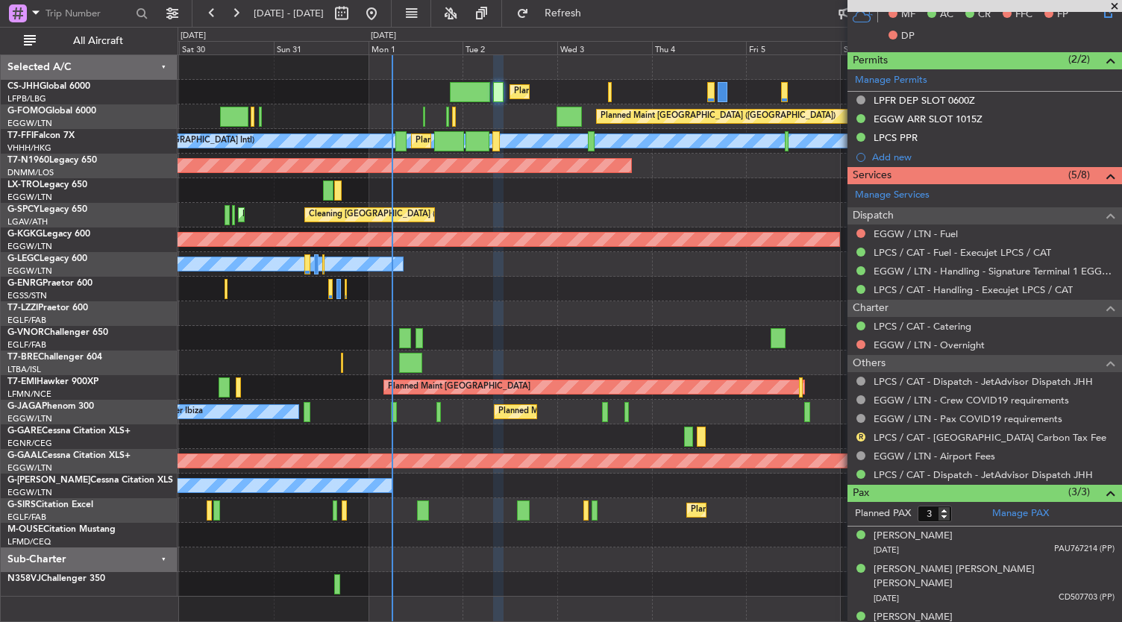
click at [478, 317] on div "Planned Maint [GEOGRAPHIC_DATA] ([GEOGRAPHIC_DATA]) Planned Maint [GEOGRAPHIC_D…" at bounding box center [650, 326] width 945 height 542
